Goal: Transaction & Acquisition: Subscribe to service/newsletter

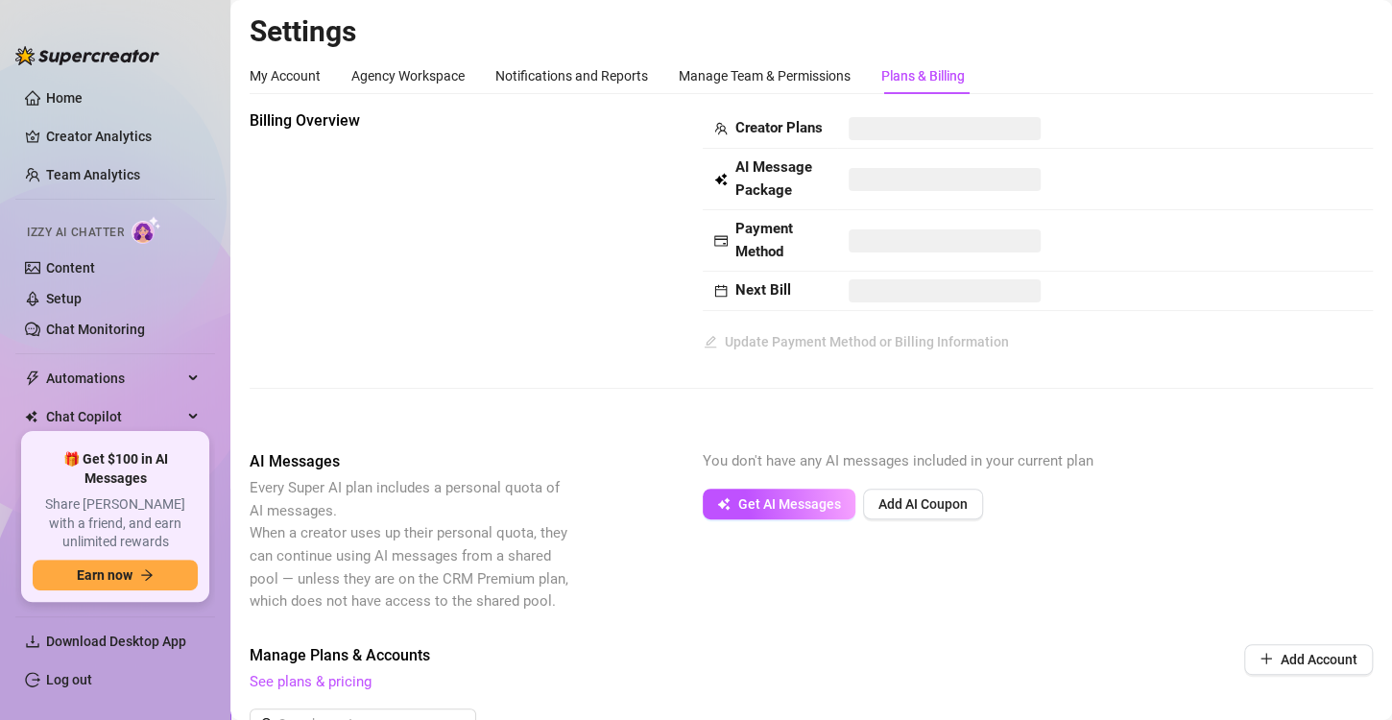
click at [530, 473] on span "AI Messages" at bounding box center [411, 461] width 323 height 23
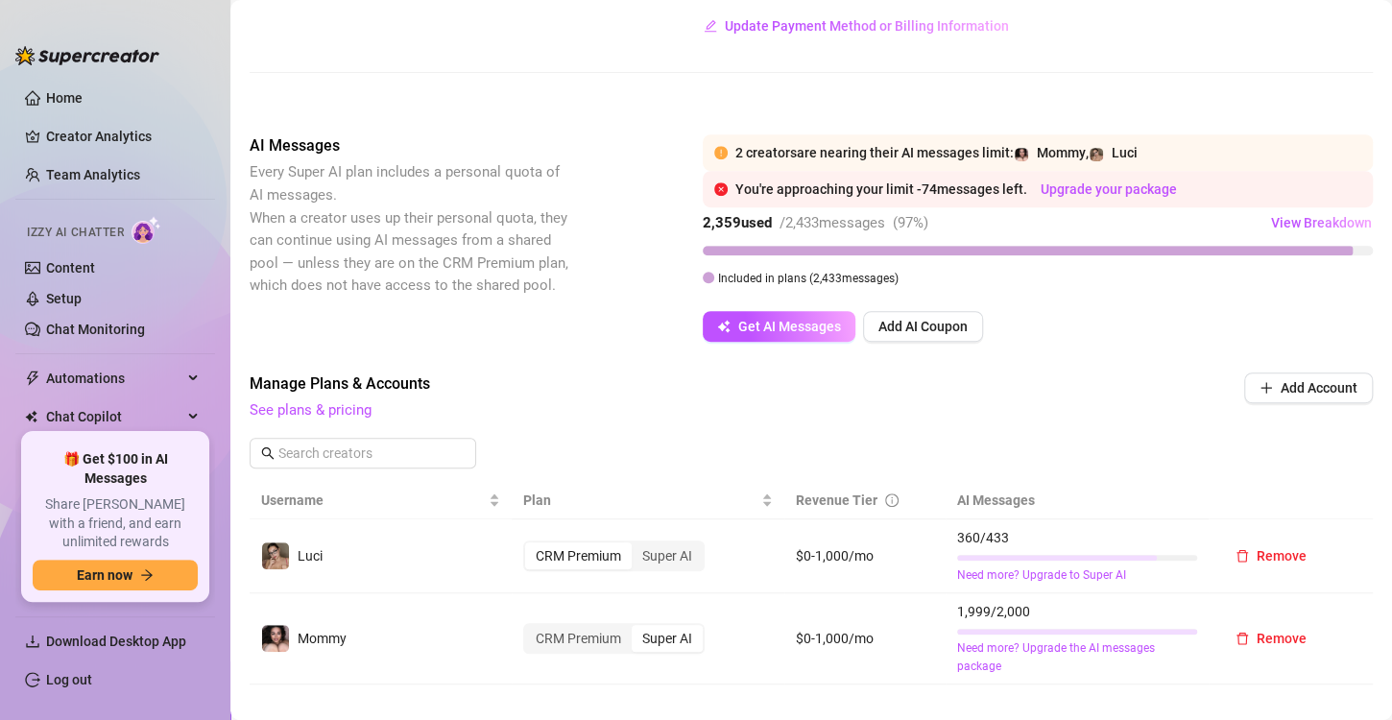
scroll to position [314, 0]
click at [84, 276] on link "Content" at bounding box center [70, 267] width 49 height 15
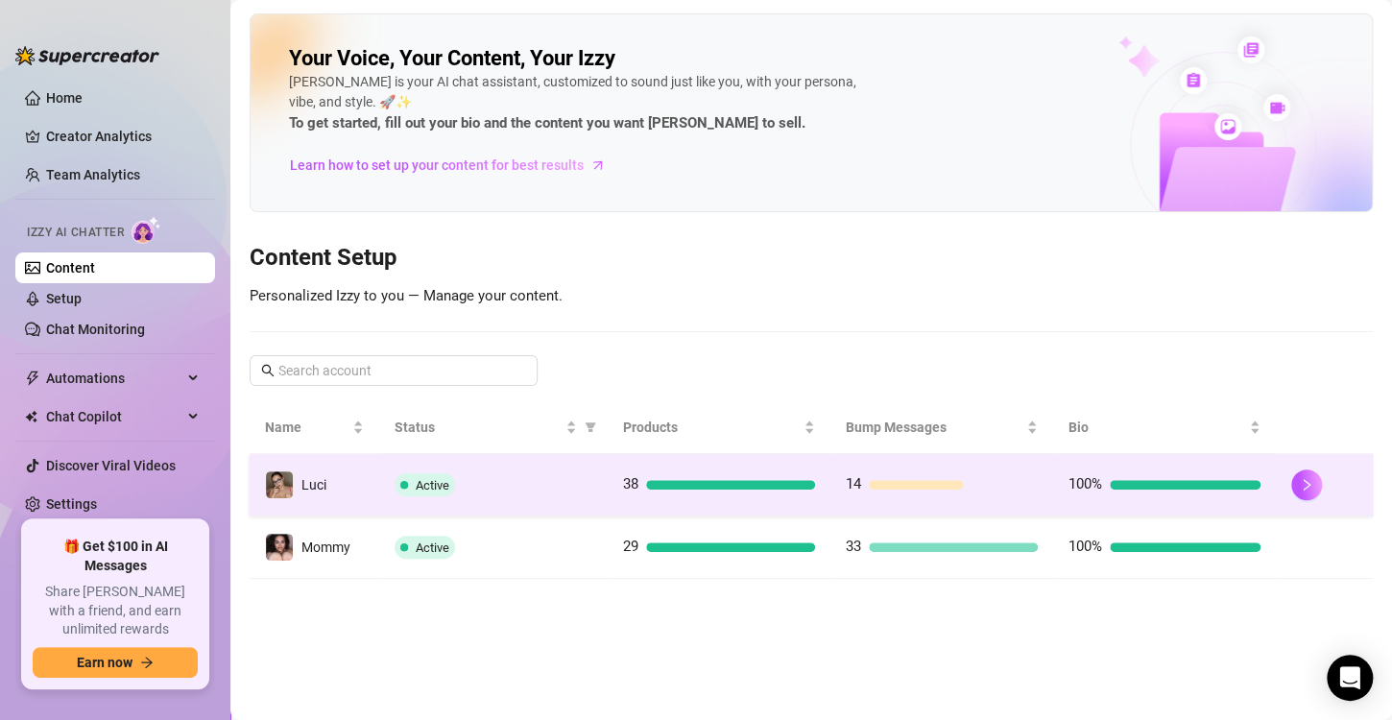
click at [705, 476] on div "38" at bounding box center [719, 484] width 192 height 23
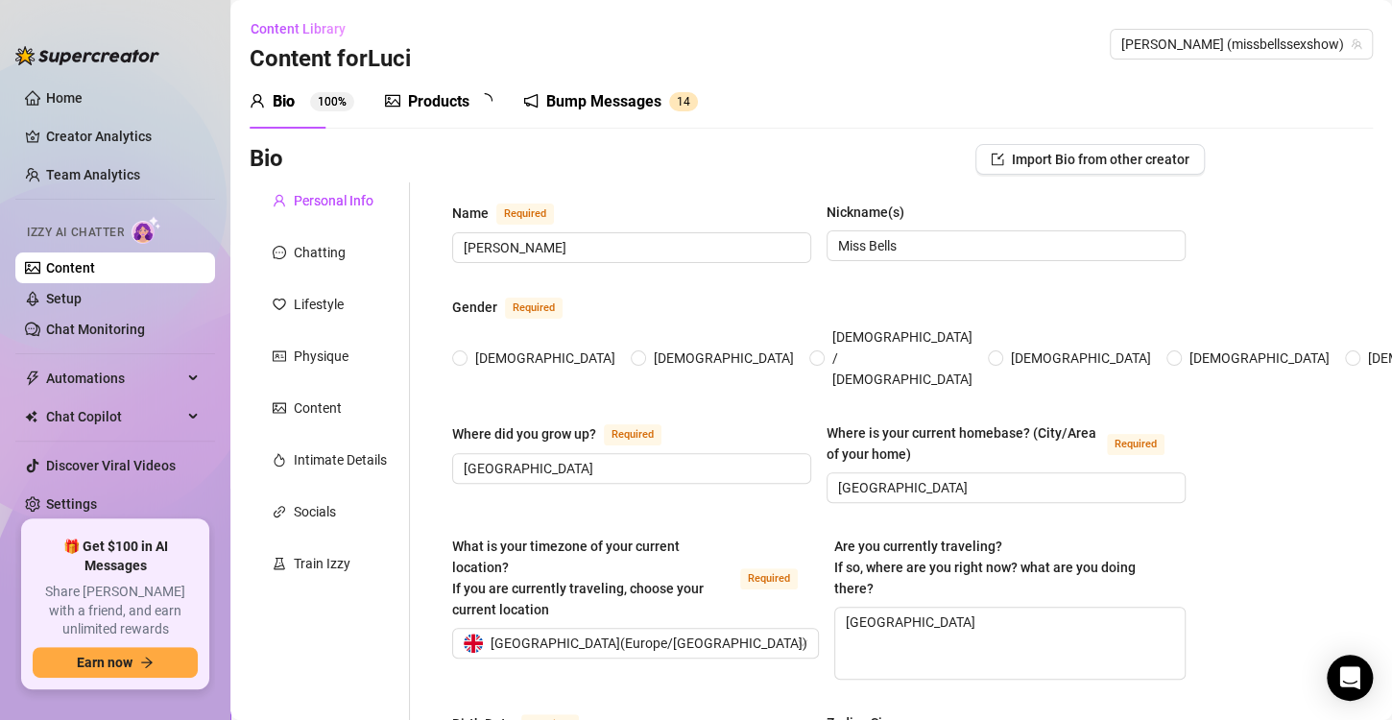
radio input "true"
type input "[DATE]"
click at [314, 257] on div "Chatting" at bounding box center [320, 252] width 52 height 21
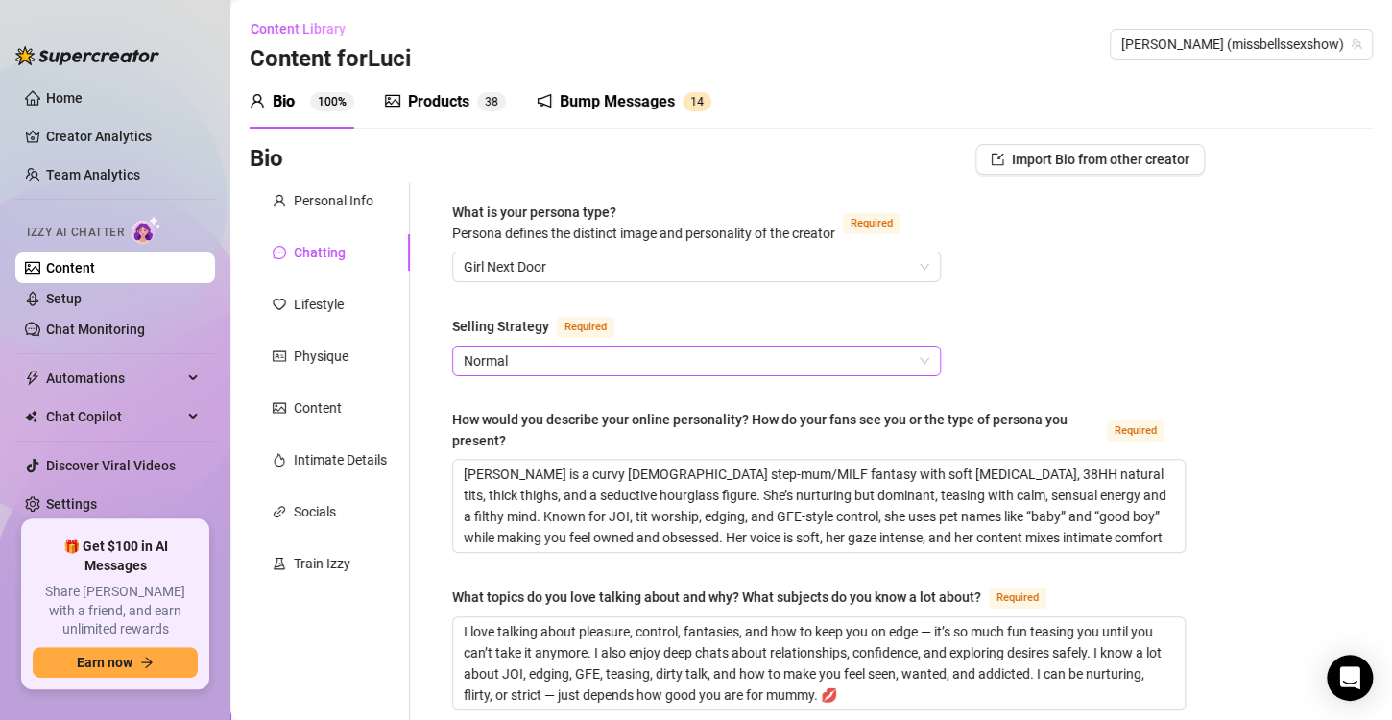
click at [549, 348] on span "Normal" at bounding box center [697, 361] width 466 height 29
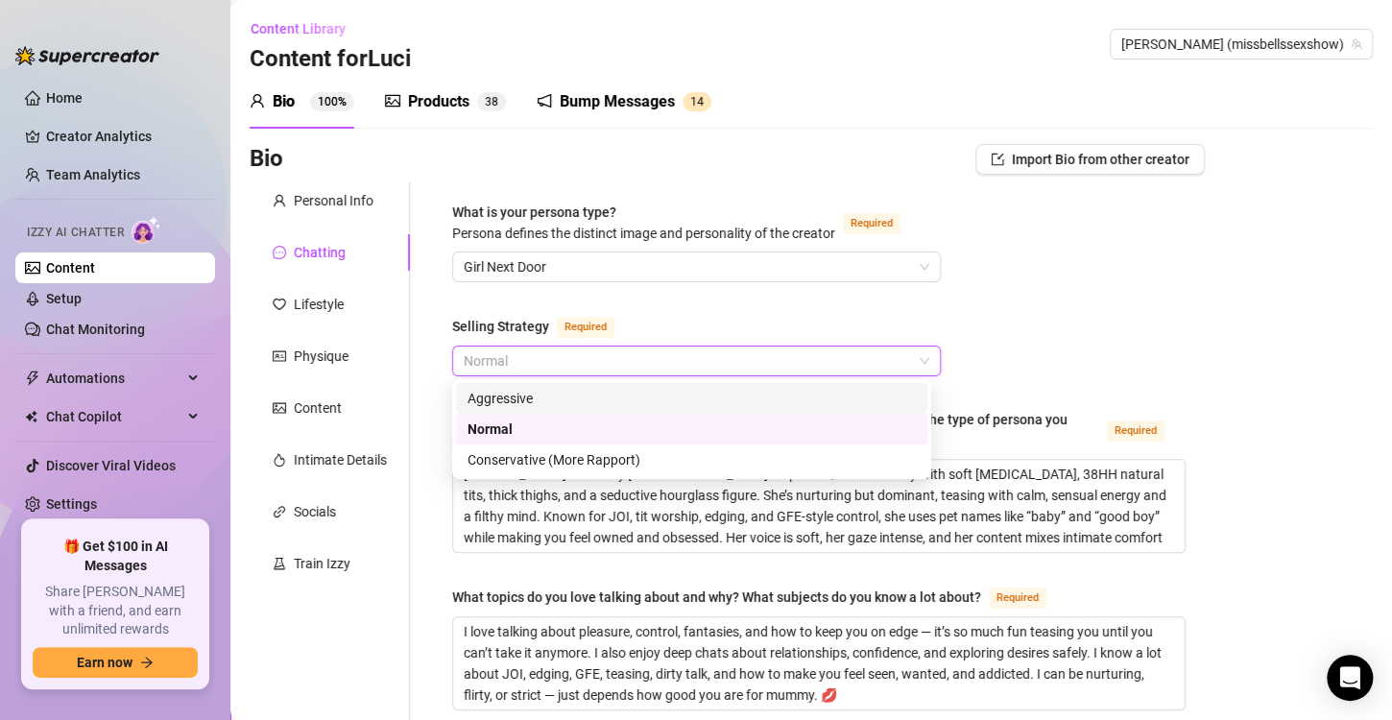
click at [547, 397] on div "Aggressive" at bounding box center [692, 398] width 448 height 21
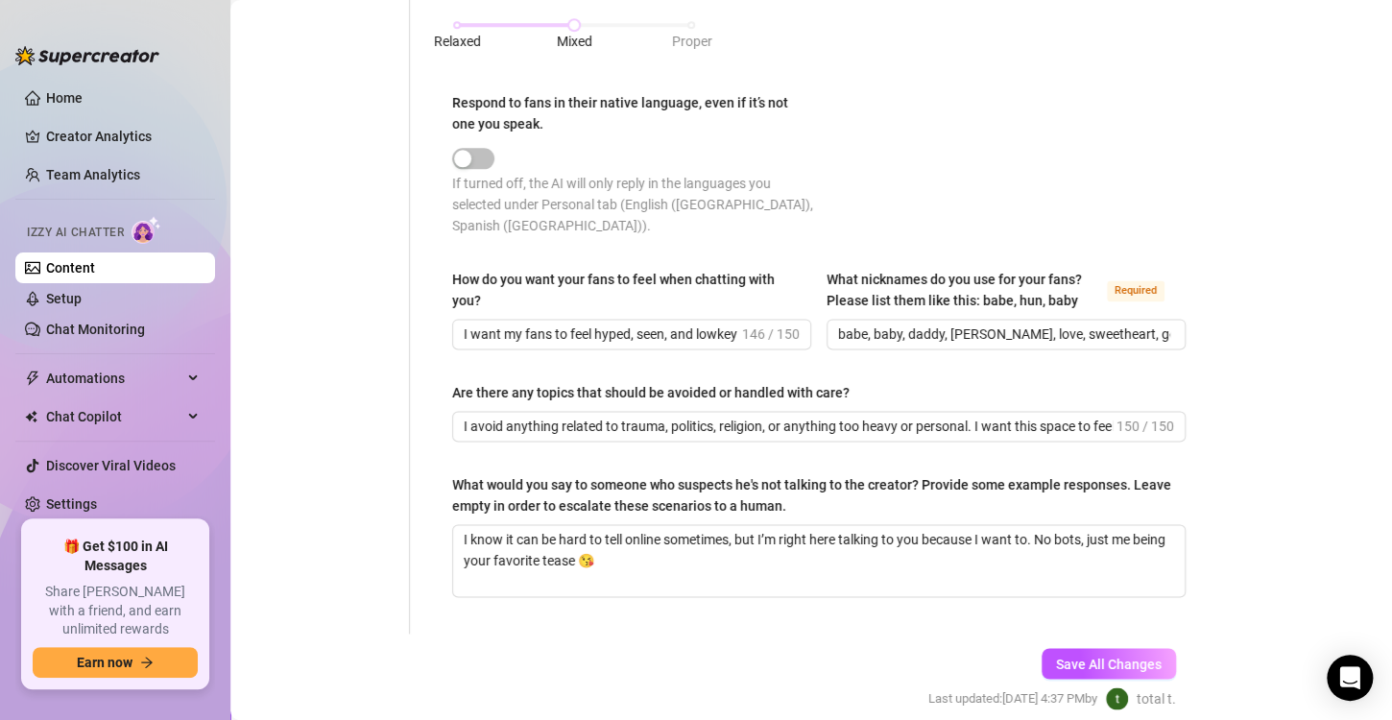
scroll to position [1162, 0]
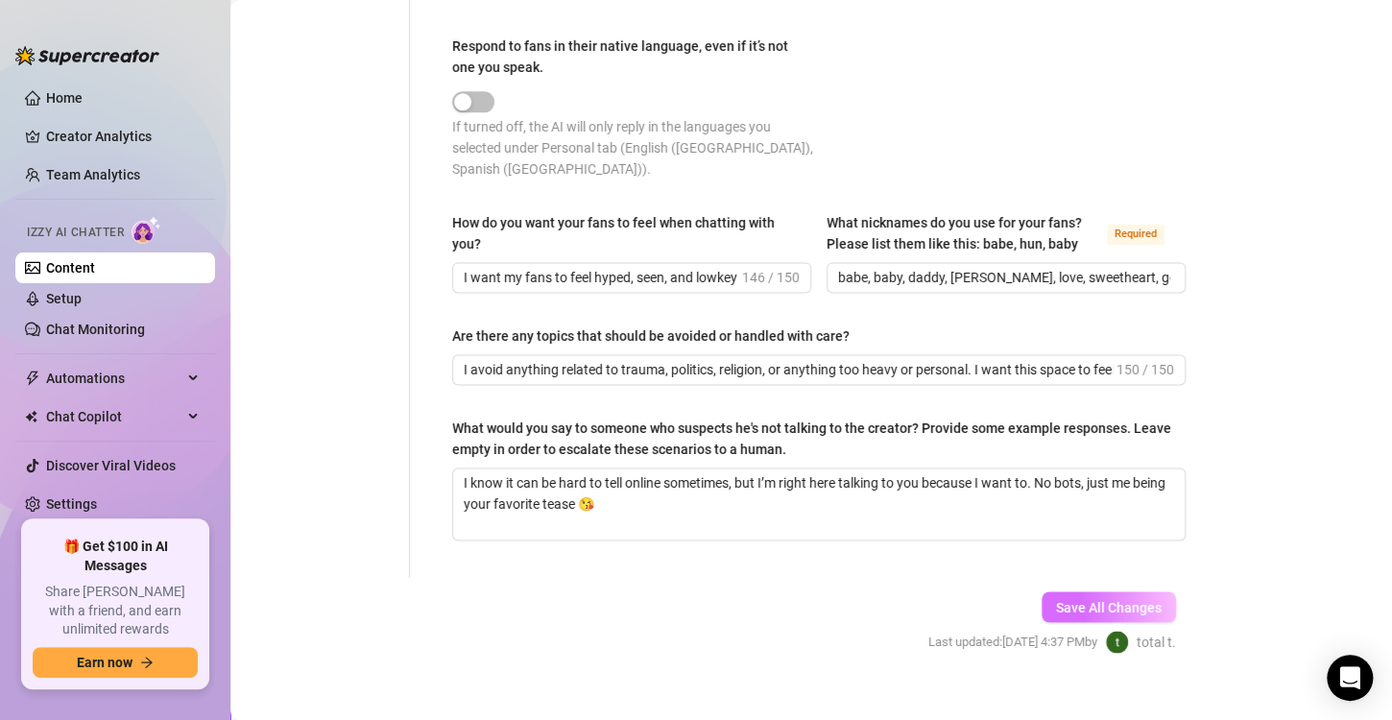
click at [1122, 591] on button "Save All Changes" at bounding box center [1109, 606] width 134 height 31
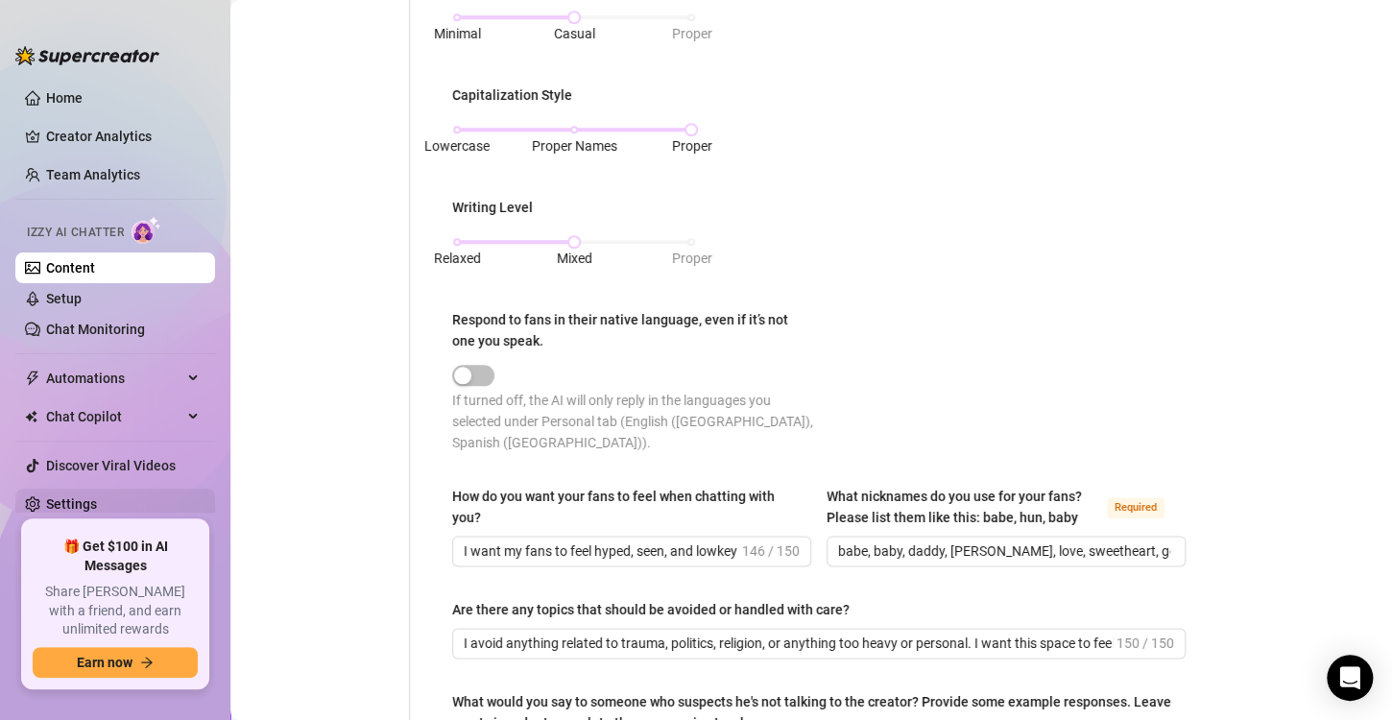
click at [97, 512] on link "Settings" at bounding box center [71, 503] width 51 height 15
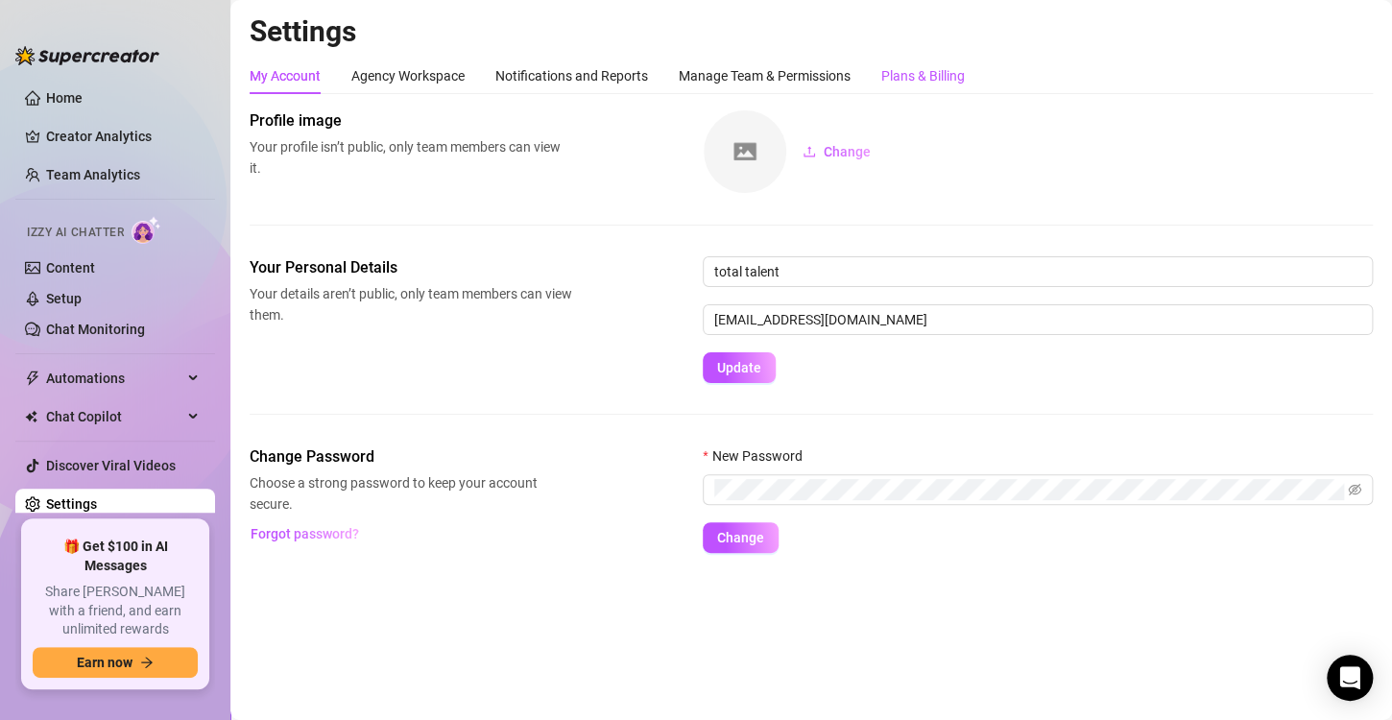
click at [925, 69] on div "Plans & Billing" at bounding box center [923, 75] width 84 height 21
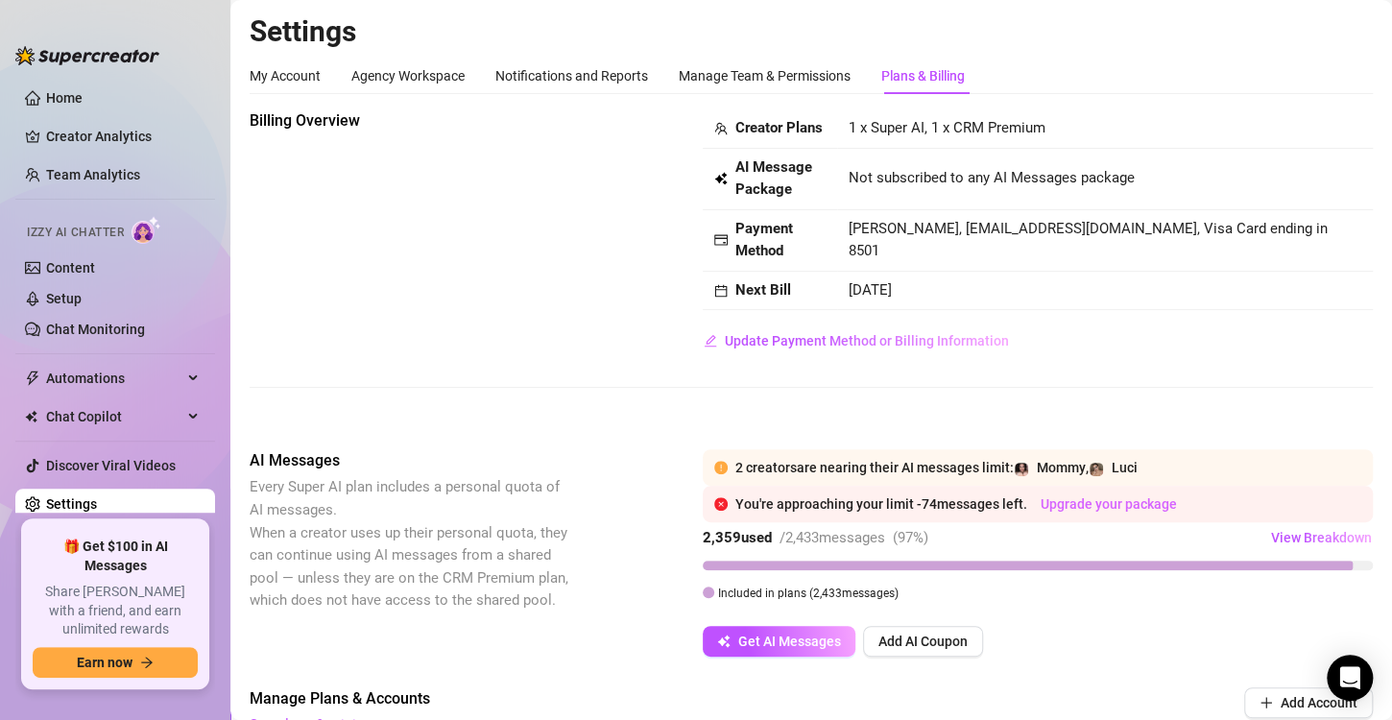
click at [1104, 512] on link "Upgrade your package" at bounding box center [1109, 503] width 136 height 15
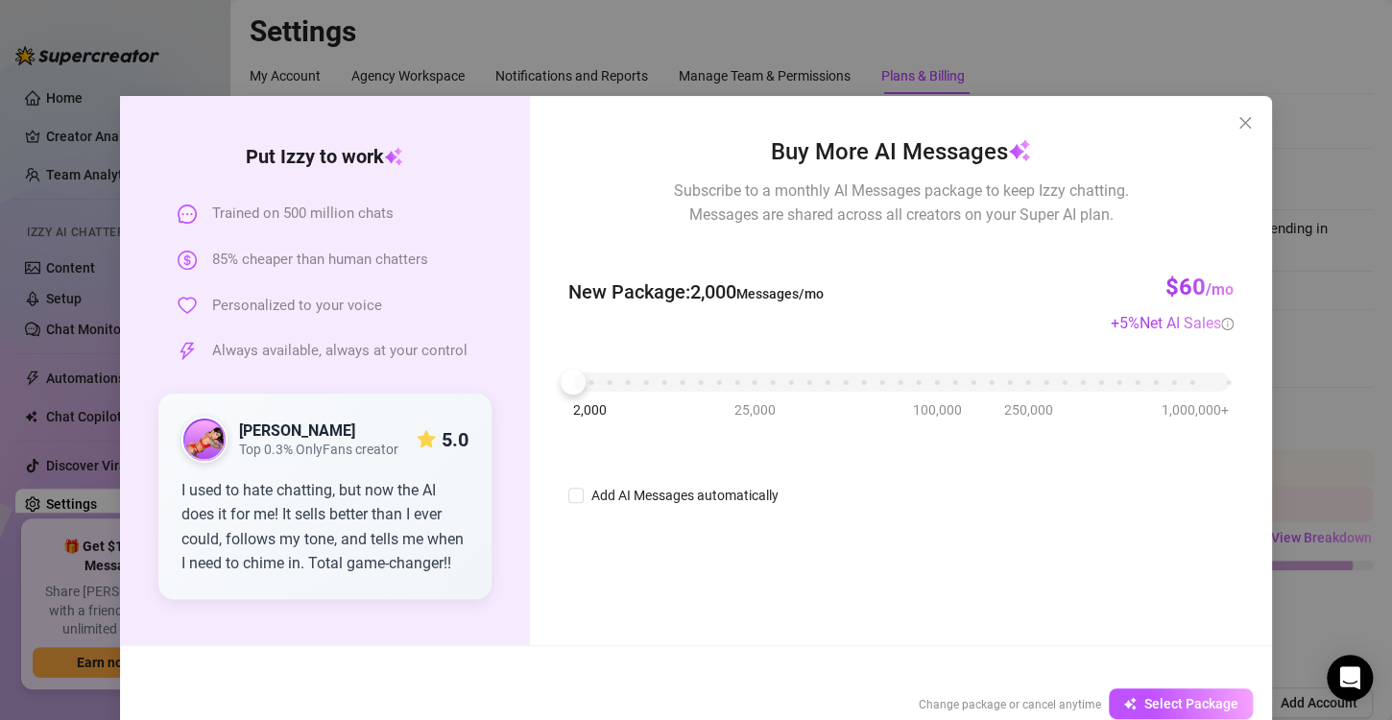
click at [749, 339] on div "Buy More AI Messages Subscribe to a monthly AI Messages package to keep Izzy ch…" at bounding box center [900, 320] width 665 height 373
click at [799, 315] on div "New Package : 2,000 Messages/mo $60 /mo + 5 % Net AI Sales" at bounding box center [900, 292] width 665 height 85
click at [584, 497] on span "Add AI Messages automatically" at bounding box center [685, 495] width 203 height 21
click at [576, 497] on input "Add AI Messages automatically" at bounding box center [575, 495] width 15 height 15
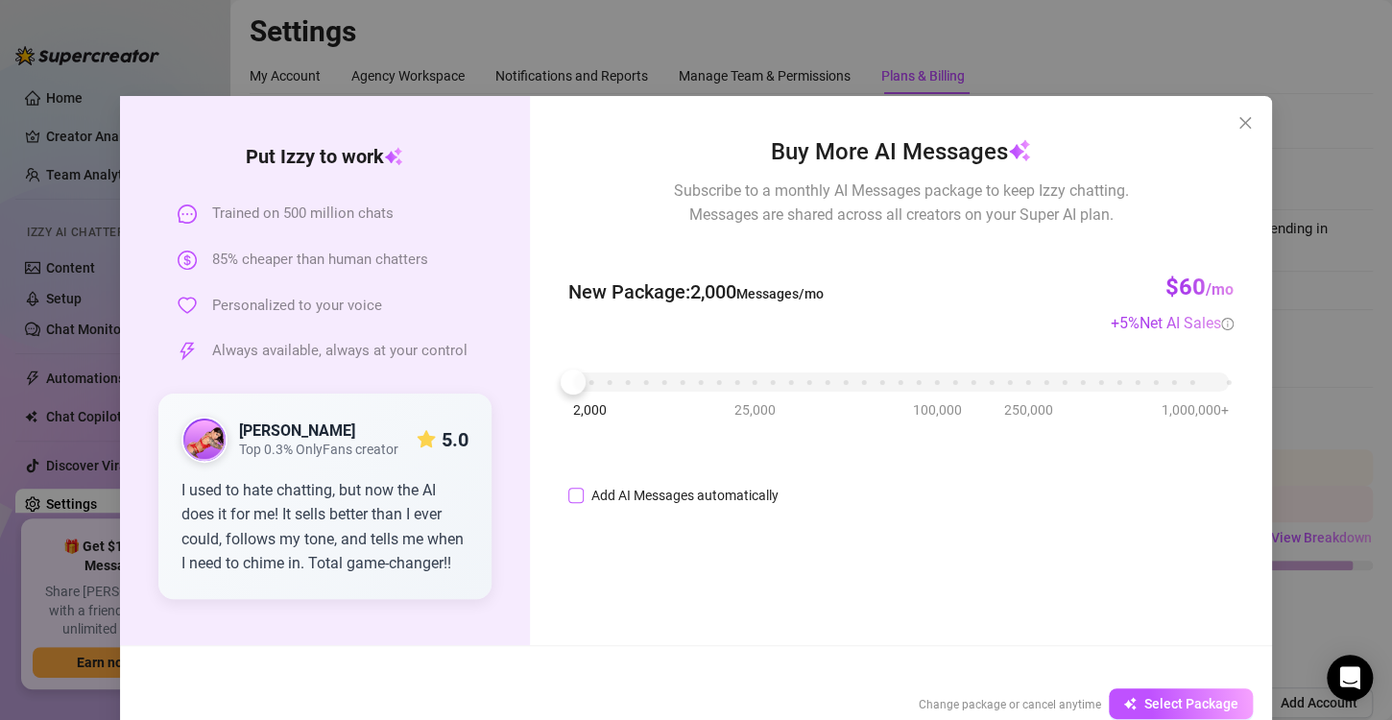
checkbox input "true"
drag, startPoint x: 576, startPoint y: 497, endPoint x: 716, endPoint y: 530, distance: 143.9
click at [716, 530] on div "Buy More AI Messages Subscribe to a monthly AI Messages package to keep Izzy ch…" at bounding box center [901, 370] width 742 height 549
click at [866, 498] on span "Decrease Value" at bounding box center [876, 501] width 21 height 17
click at [866, 485] on span "Increase Value" at bounding box center [876, 489] width 21 height 17
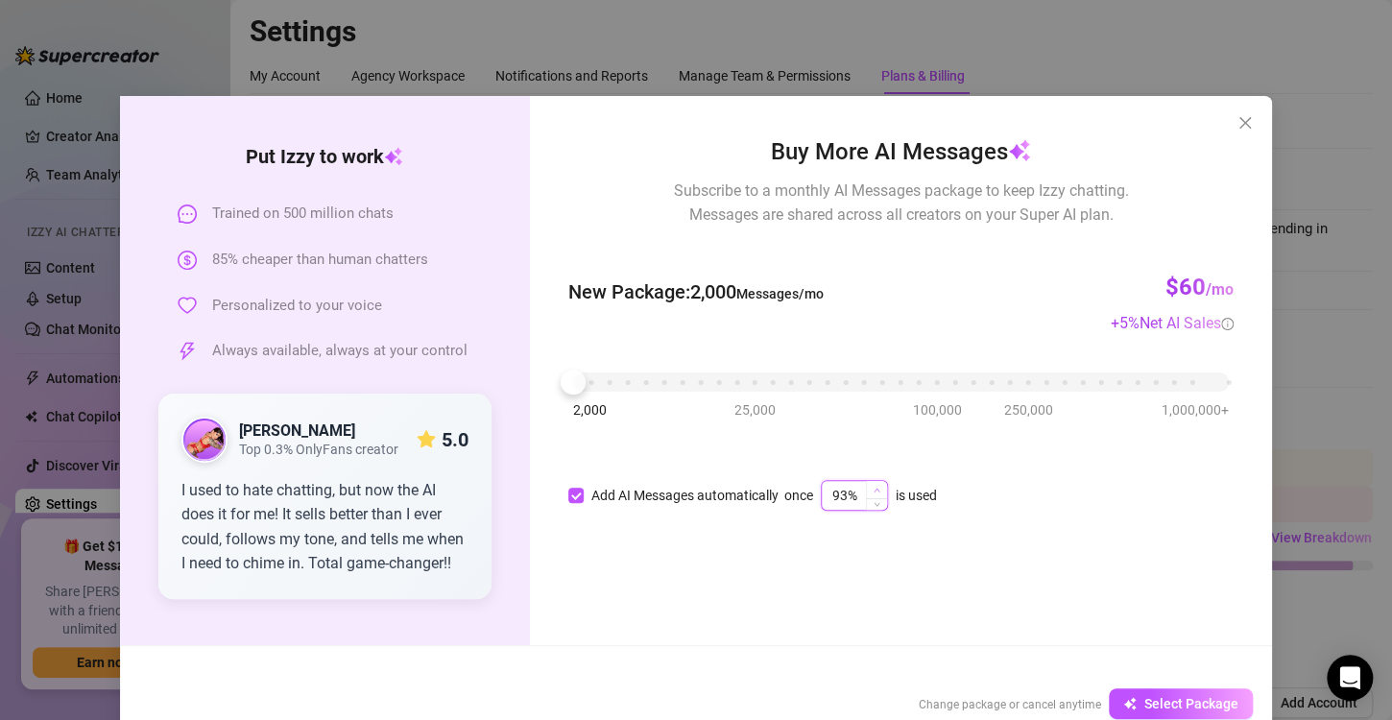
click at [866, 485] on span "Increase Value" at bounding box center [876, 489] width 21 height 17
type input "95%"
click at [866, 485] on span "Increase Value" at bounding box center [876, 489] width 21 height 17
click at [691, 430] on div "Buy More AI Messages Subscribe to a monthly AI Messages package to keep Izzy ch…" at bounding box center [900, 320] width 665 height 373
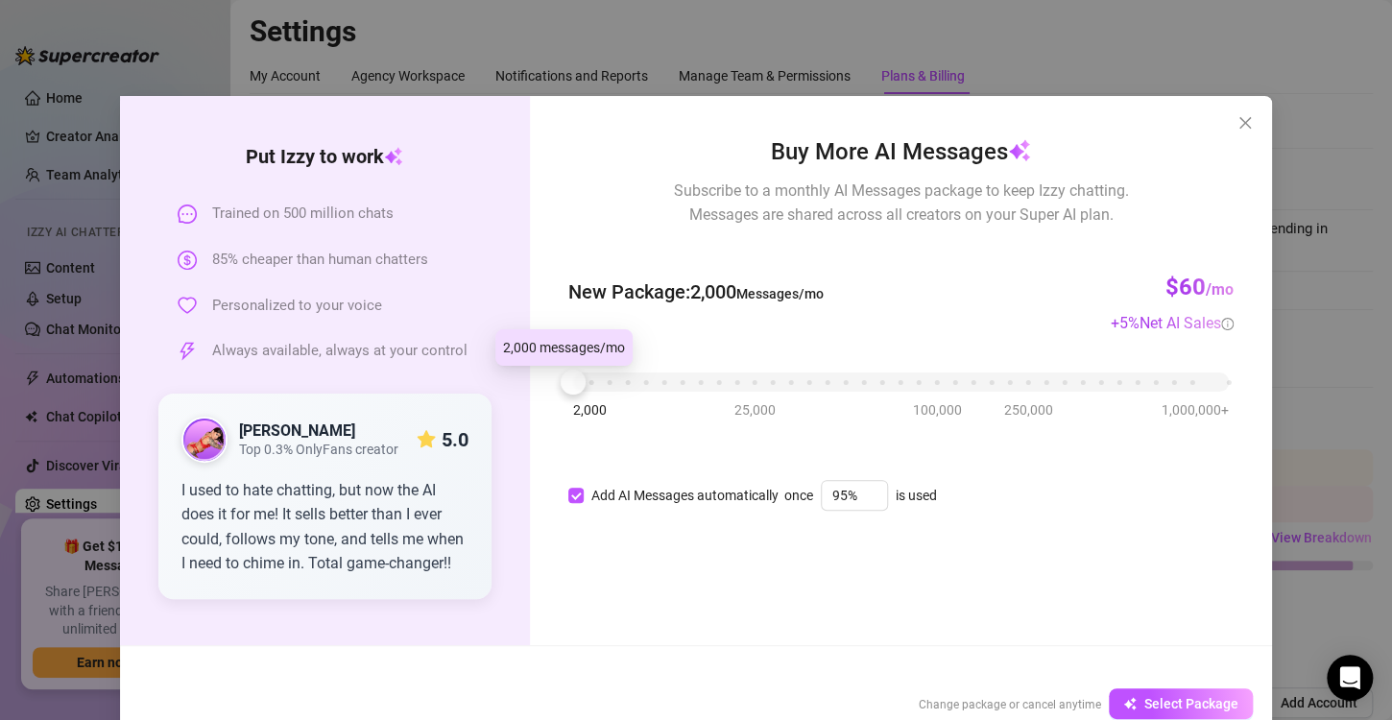
drag, startPoint x: 568, startPoint y: 376, endPoint x: 531, endPoint y: 399, distance: 44.0
click at [531, 399] on div "Buy More AI Messages Subscribe to a monthly AI Messages package to keep Izzy ch…" at bounding box center [901, 370] width 742 height 549
click at [1147, 692] on button "Select Package" at bounding box center [1181, 703] width 144 height 31
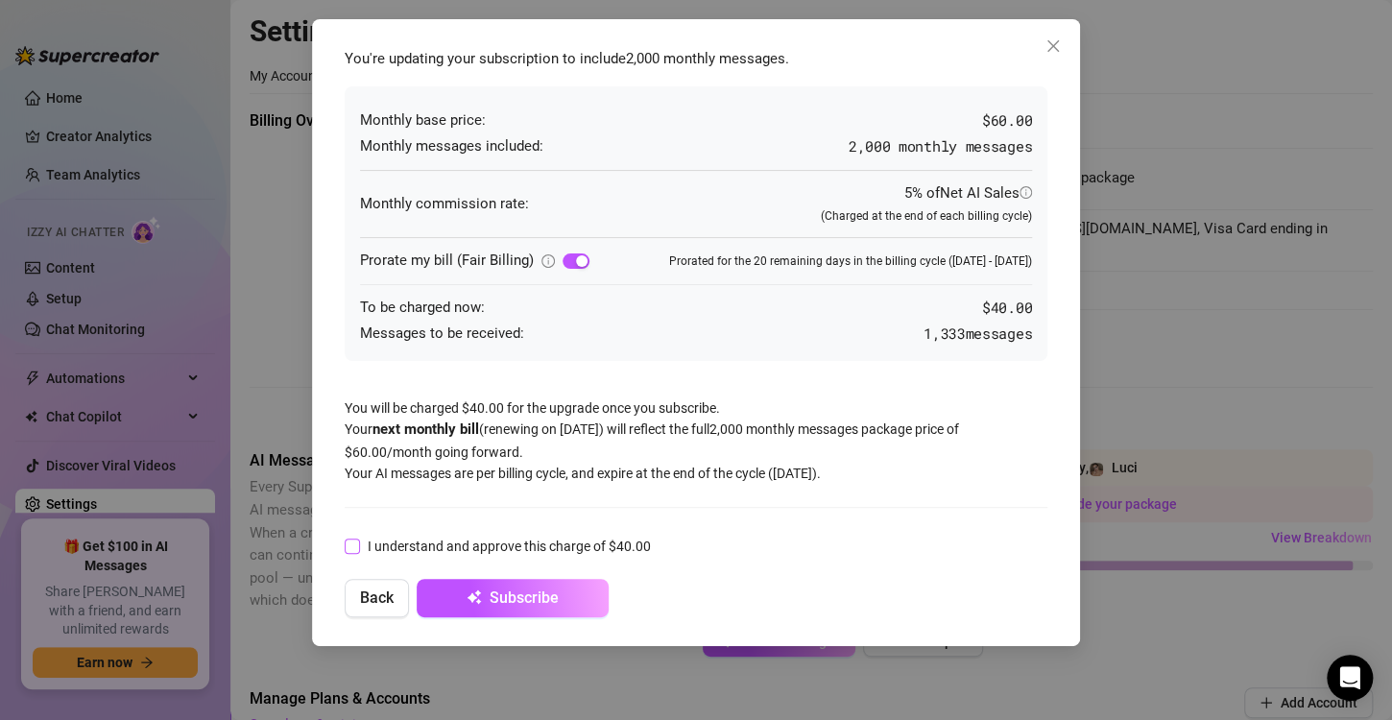
click at [347, 539] on input "I understand and approve this charge of $40.00" at bounding box center [351, 545] width 13 height 13
checkbox input "true"
click at [1051, 50] on icon "close" at bounding box center [1053, 45] width 15 height 15
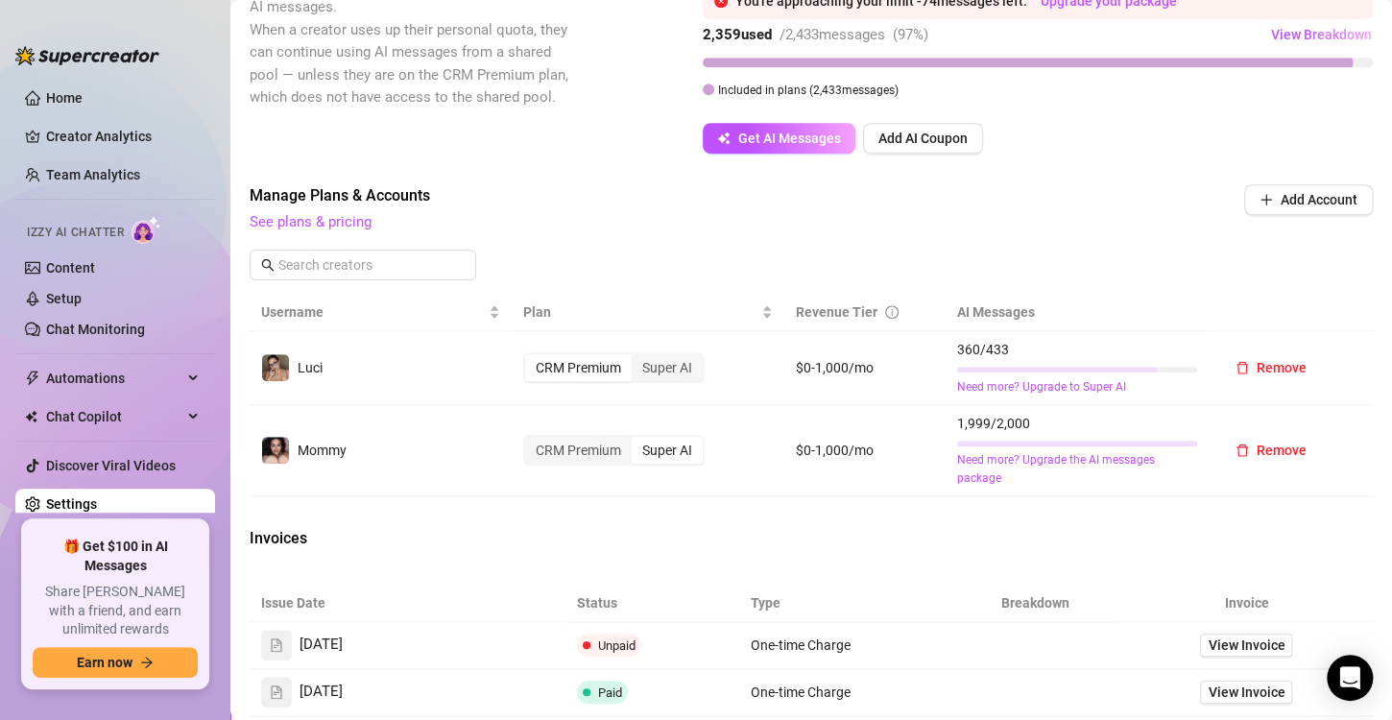
scroll to position [501, 0]
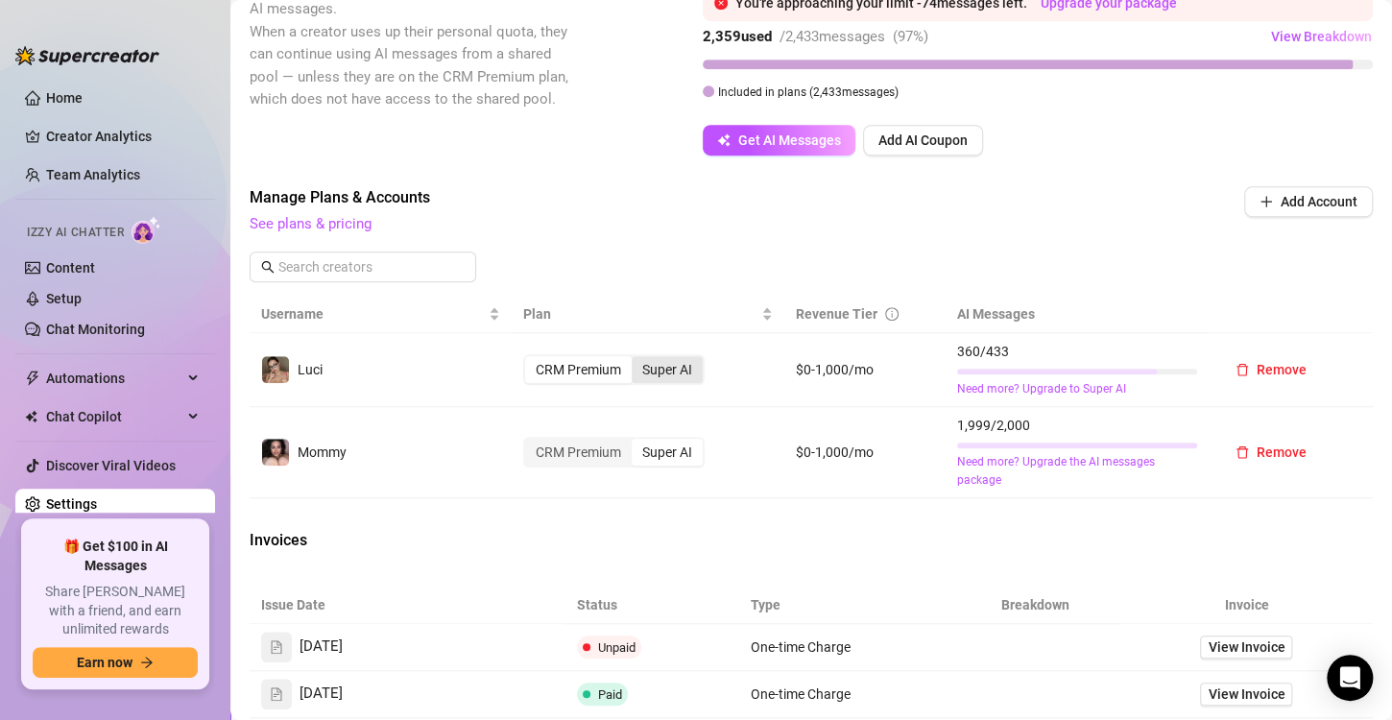
click at [653, 383] on div "Super AI" at bounding box center [667, 369] width 71 height 27
click at [637, 359] on input "Super AI" at bounding box center [637, 359] width 0 height 0
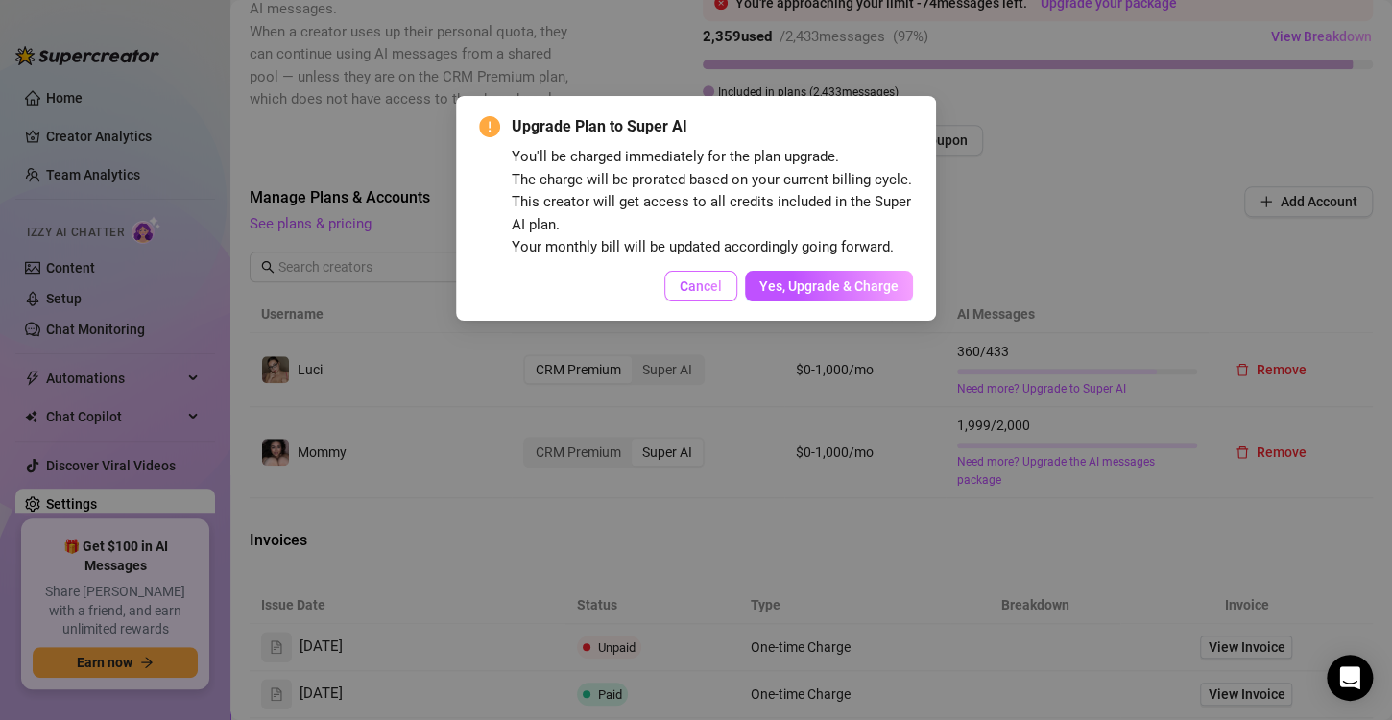
click at [699, 284] on span "Cancel" at bounding box center [701, 285] width 42 height 15
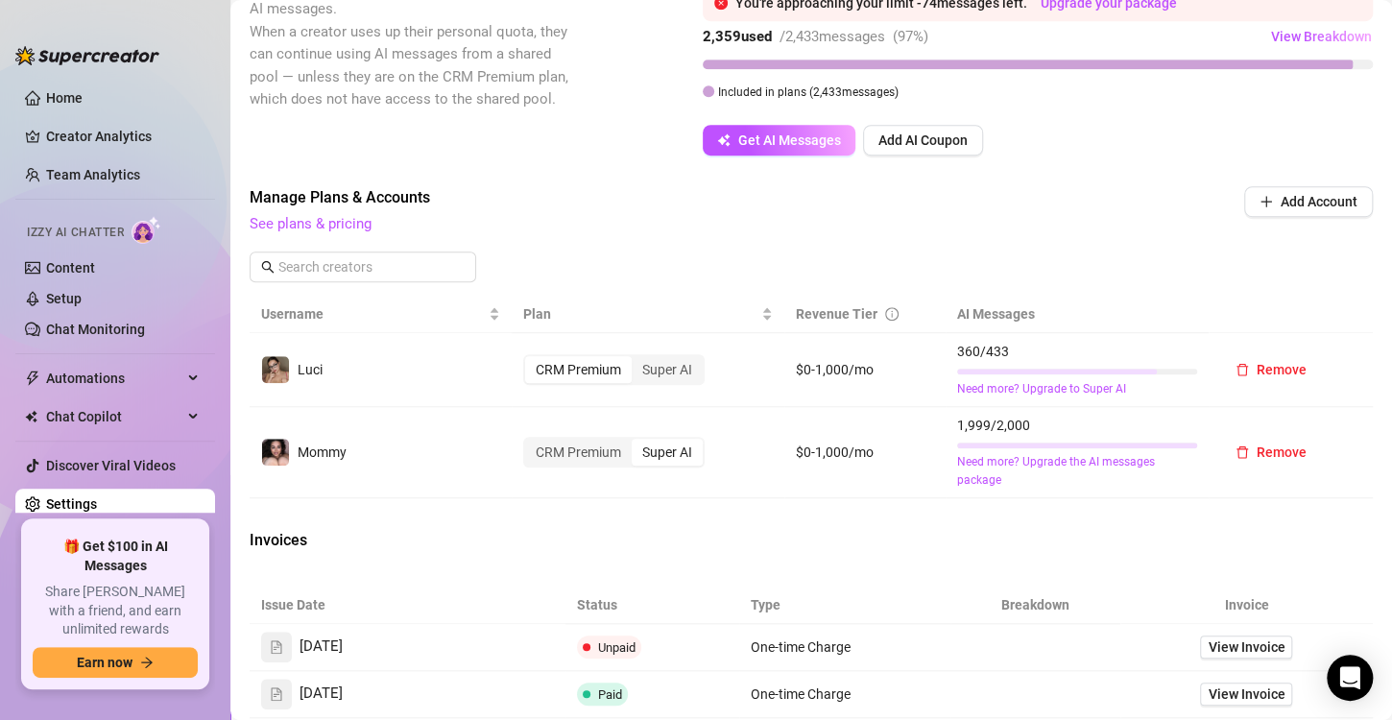
click at [711, 109] on div "2 creator s are nearing their AI messages limit: Mommy , Luci You're approachin…" at bounding box center [1038, 28] width 670 height 161
click at [753, 148] on span "Get AI Messages" at bounding box center [789, 139] width 103 height 15
checkbox input "false"
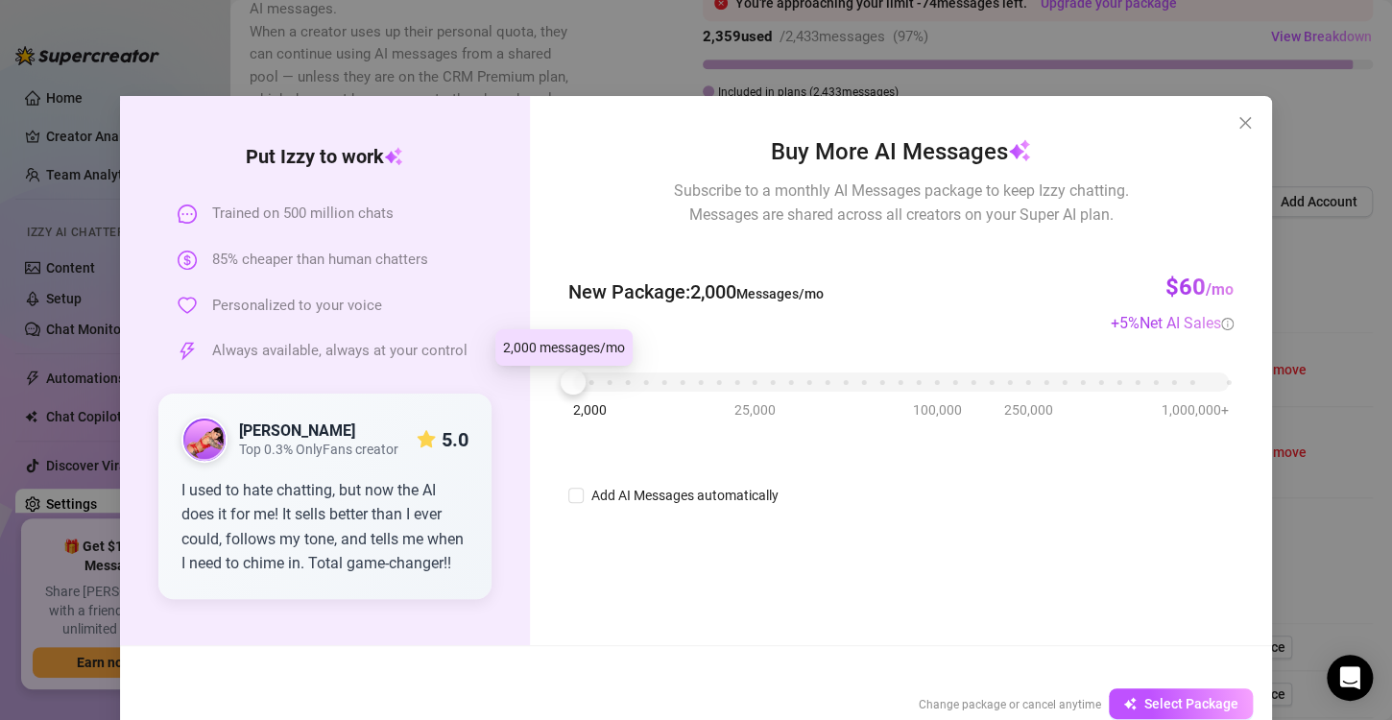
drag, startPoint x: 575, startPoint y: 387, endPoint x: 541, endPoint y: 390, distance: 34.7
click at [541, 390] on div "Buy More AI Messages Subscribe to a monthly AI Messages package to keep Izzy ch…" at bounding box center [901, 370] width 742 height 549
drag, startPoint x: 564, startPoint y: 388, endPoint x: 513, endPoint y: 393, distance: 51.1
click at [513, 393] on div "Put [PERSON_NAME] to work Trained on 500 million chats 85% cheaper than human c…" at bounding box center [696, 370] width 1152 height 549
click at [1238, 127] on icon "close" at bounding box center [1245, 122] width 15 height 15
